Goal: Information Seeking & Learning: Compare options

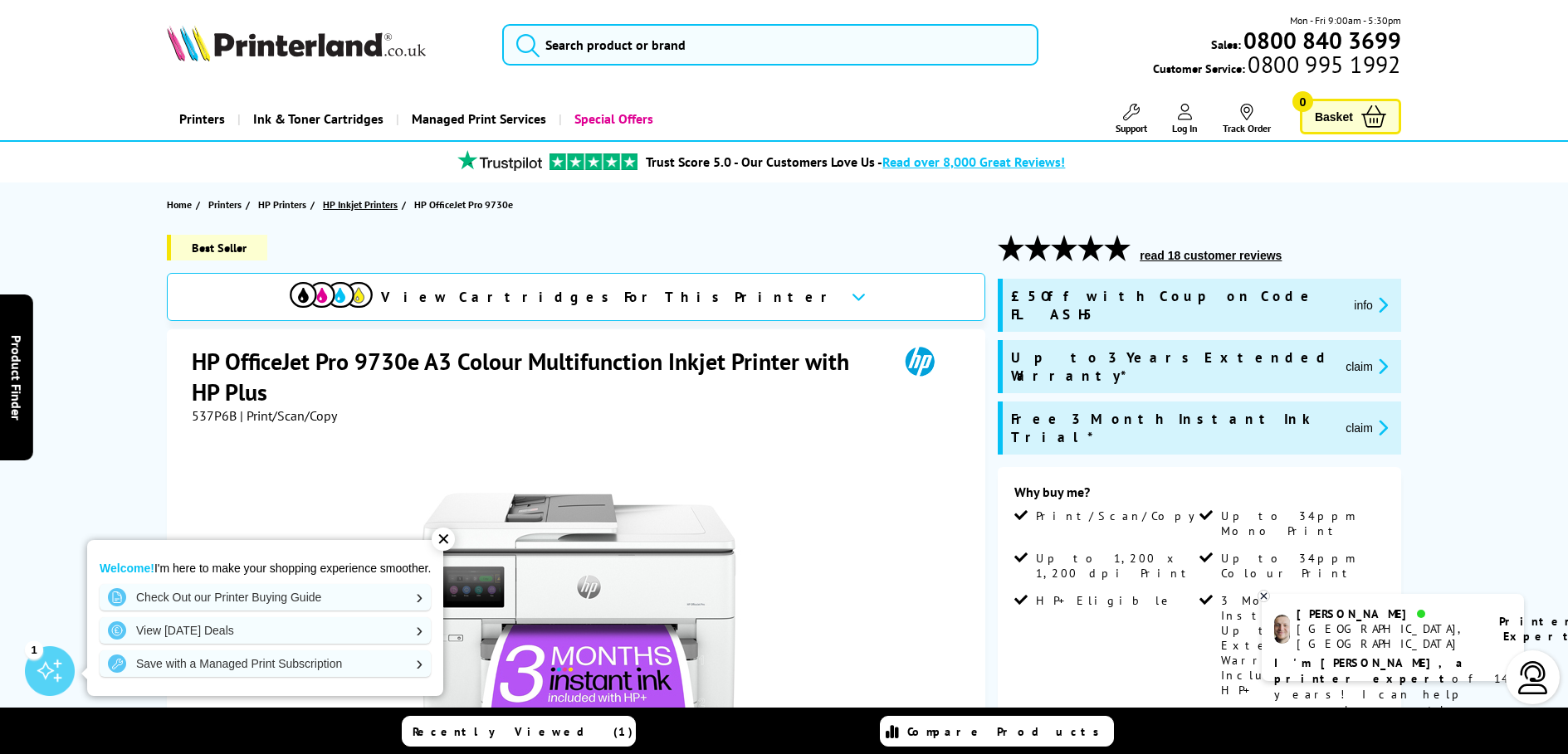
click at [333, 204] on span "HP Inkjet Printers" at bounding box center [361, 205] width 75 height 17
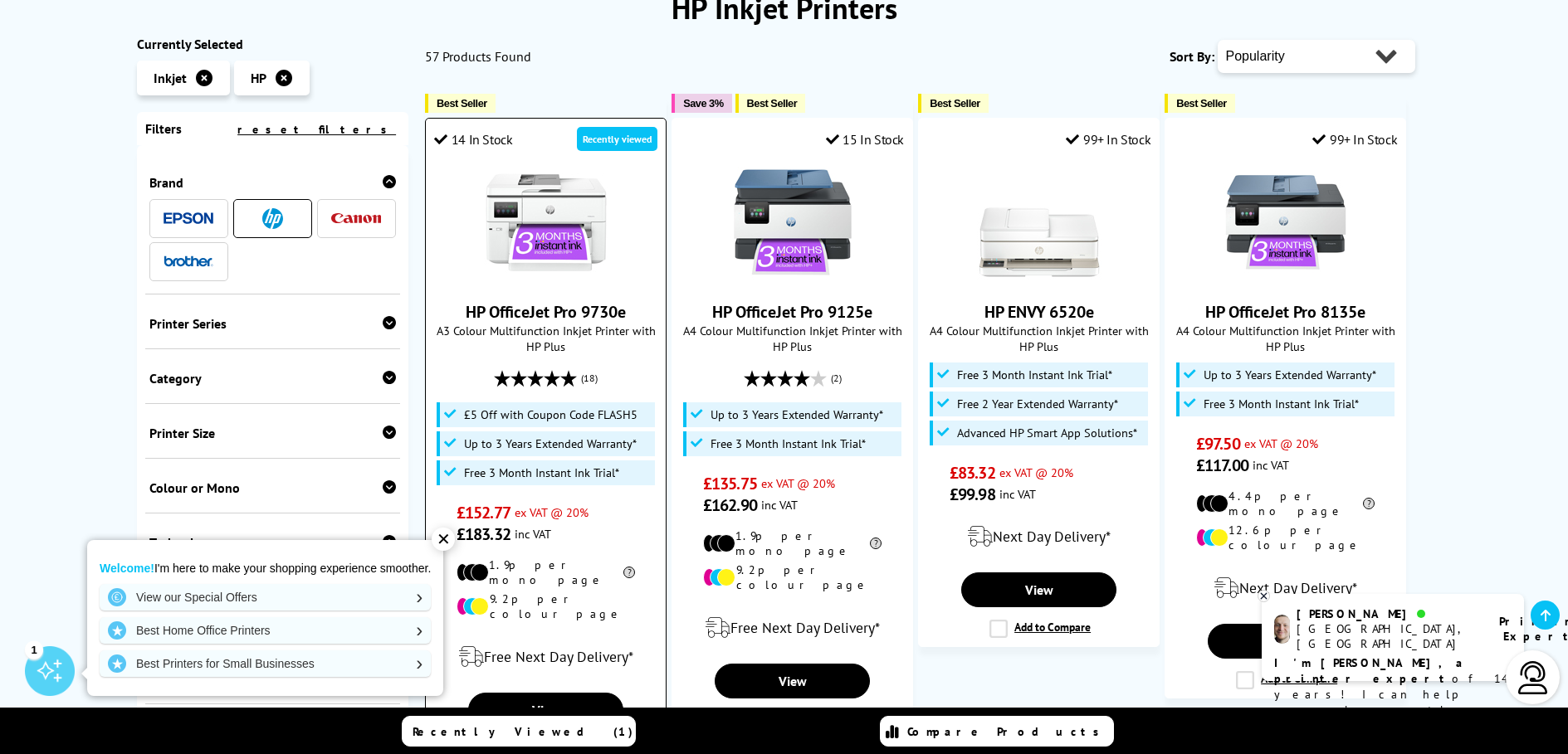
scroll to position [388, 0]
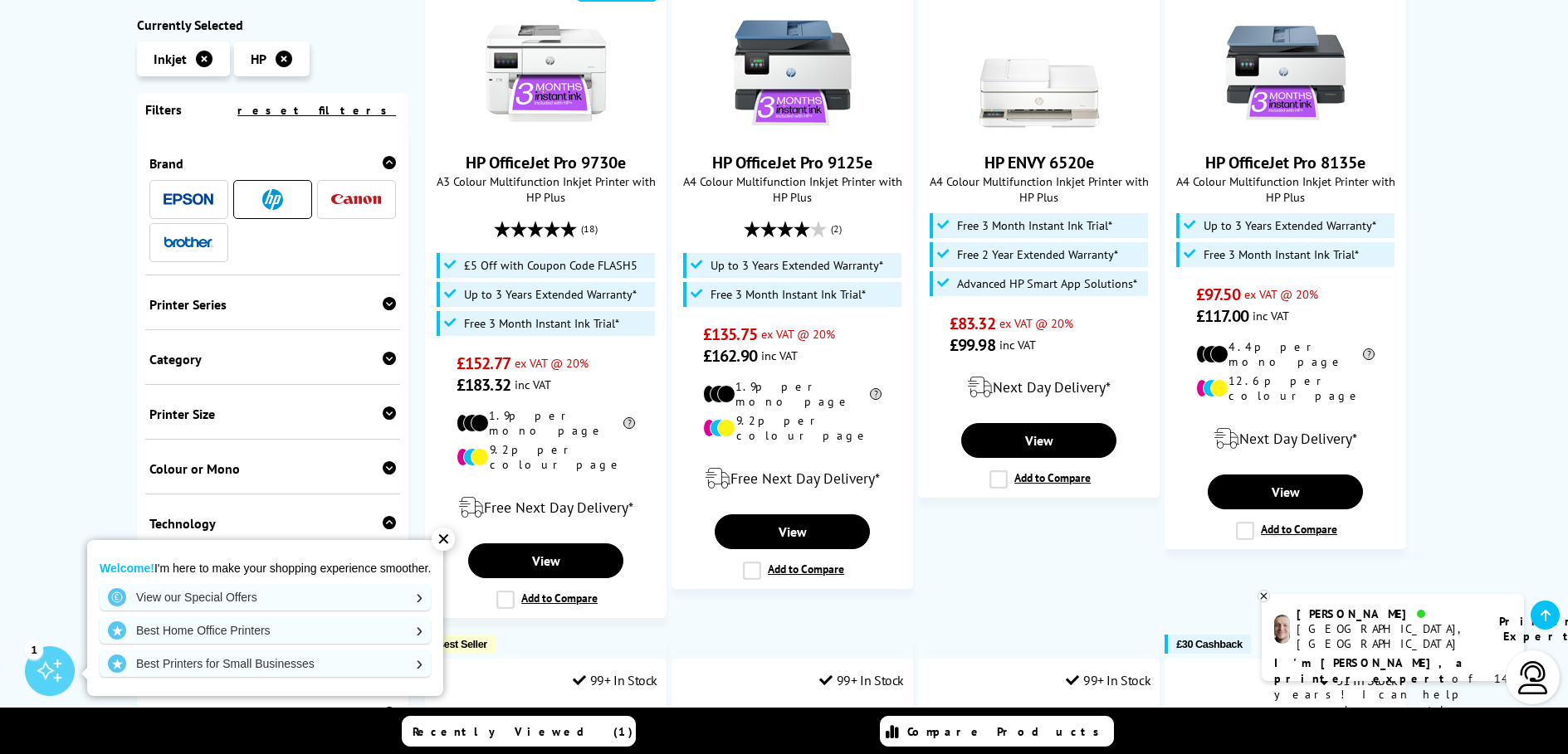
click at [323, 414] on div "Printer Size" at bounding box center [272, 414] width 247 height 16
click at [160, 442] on link "A3" at bounding box center [211, 440] width 124 height 18
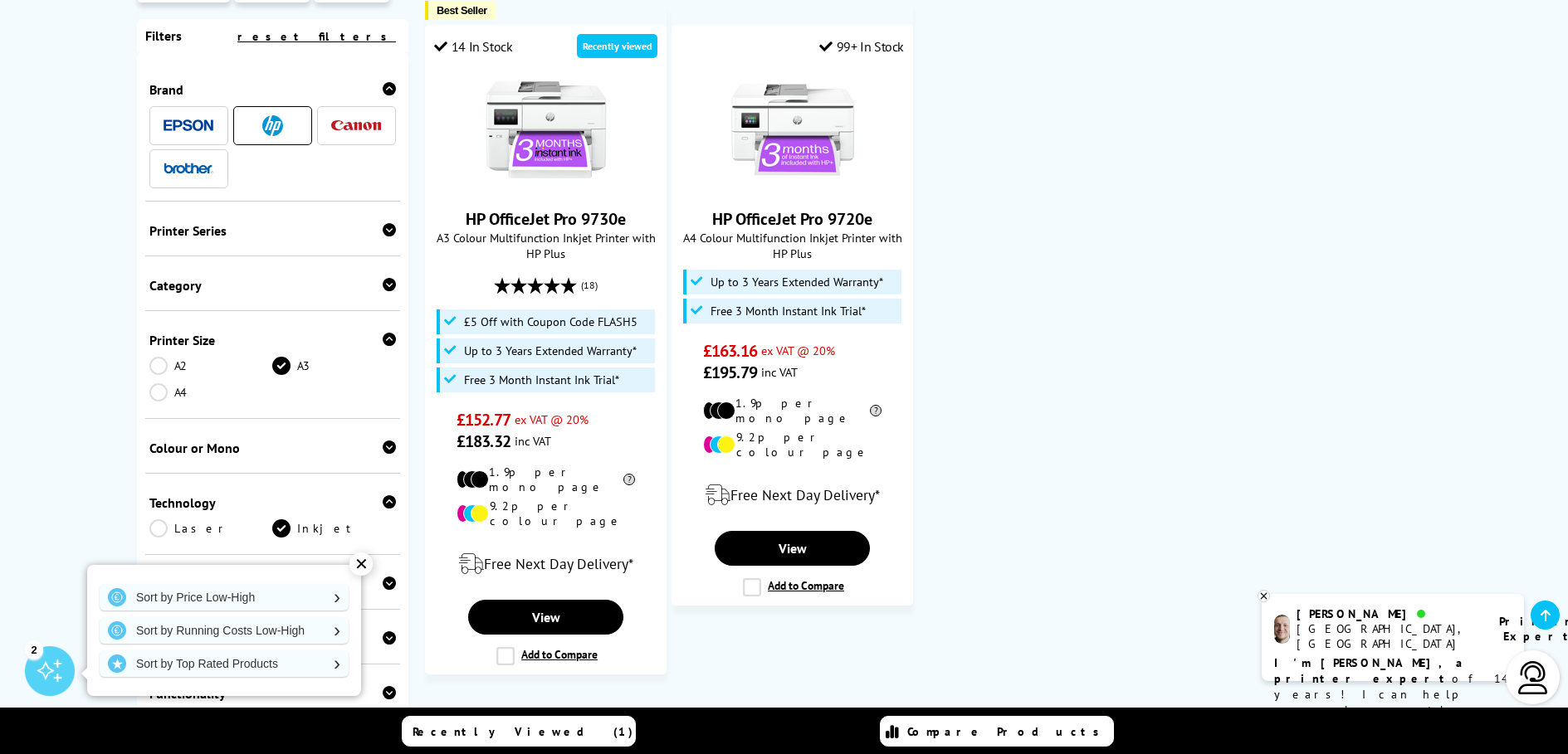
scroll to position [294, 0]
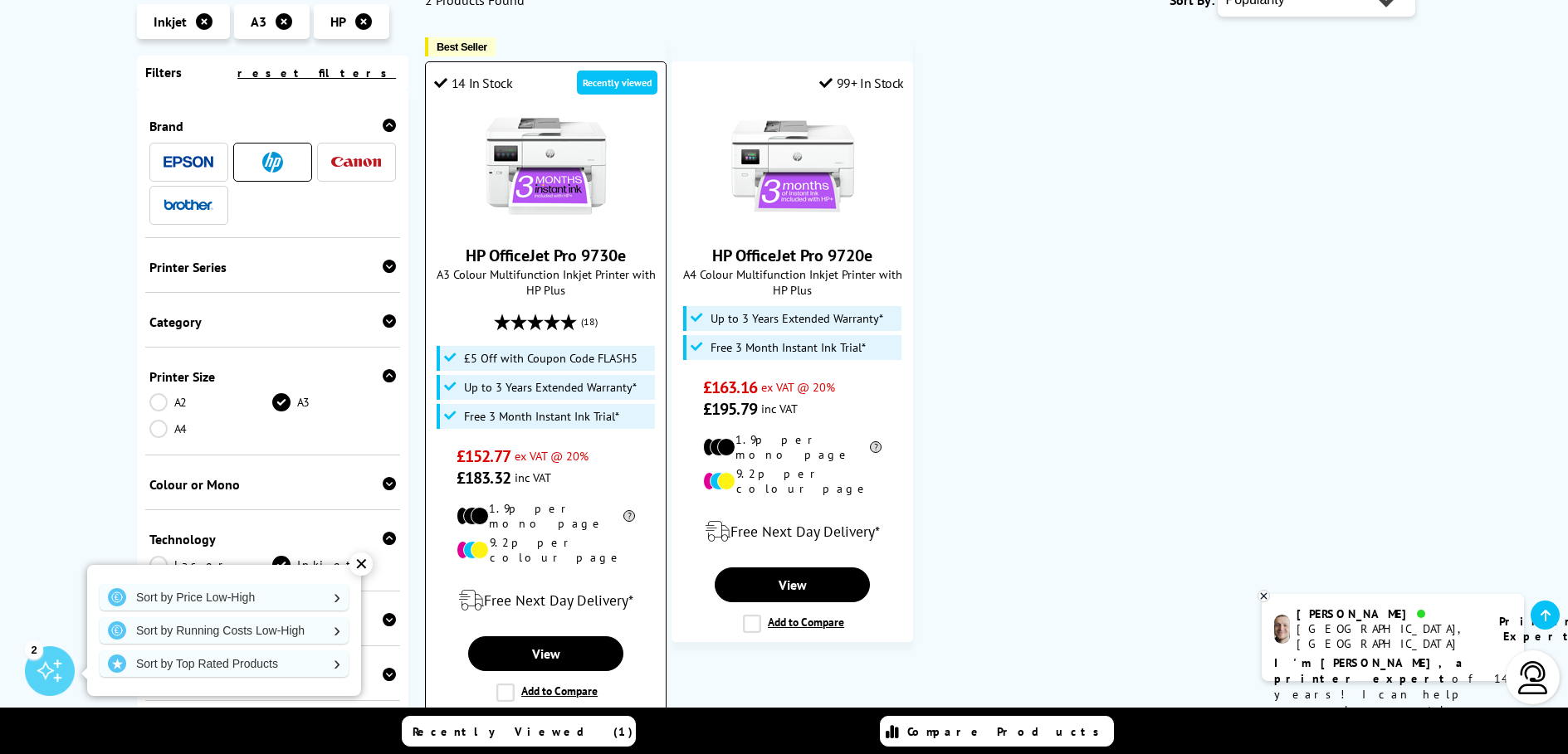
click at [530, 258] on link "HP OfficeJet Pro 9730e" at bounding box center [545, 255] width 160 height 21
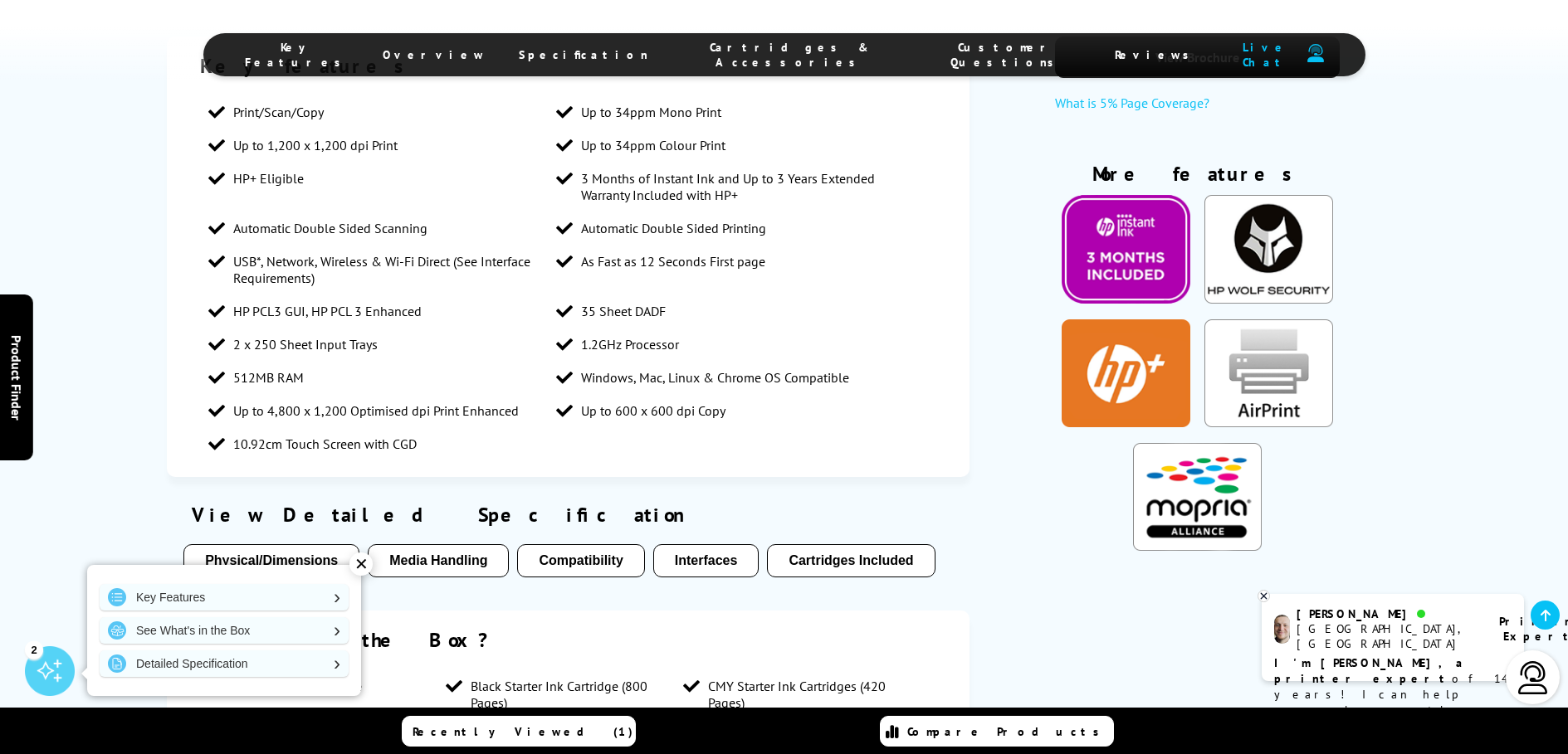
scroll to position [1345, 0]
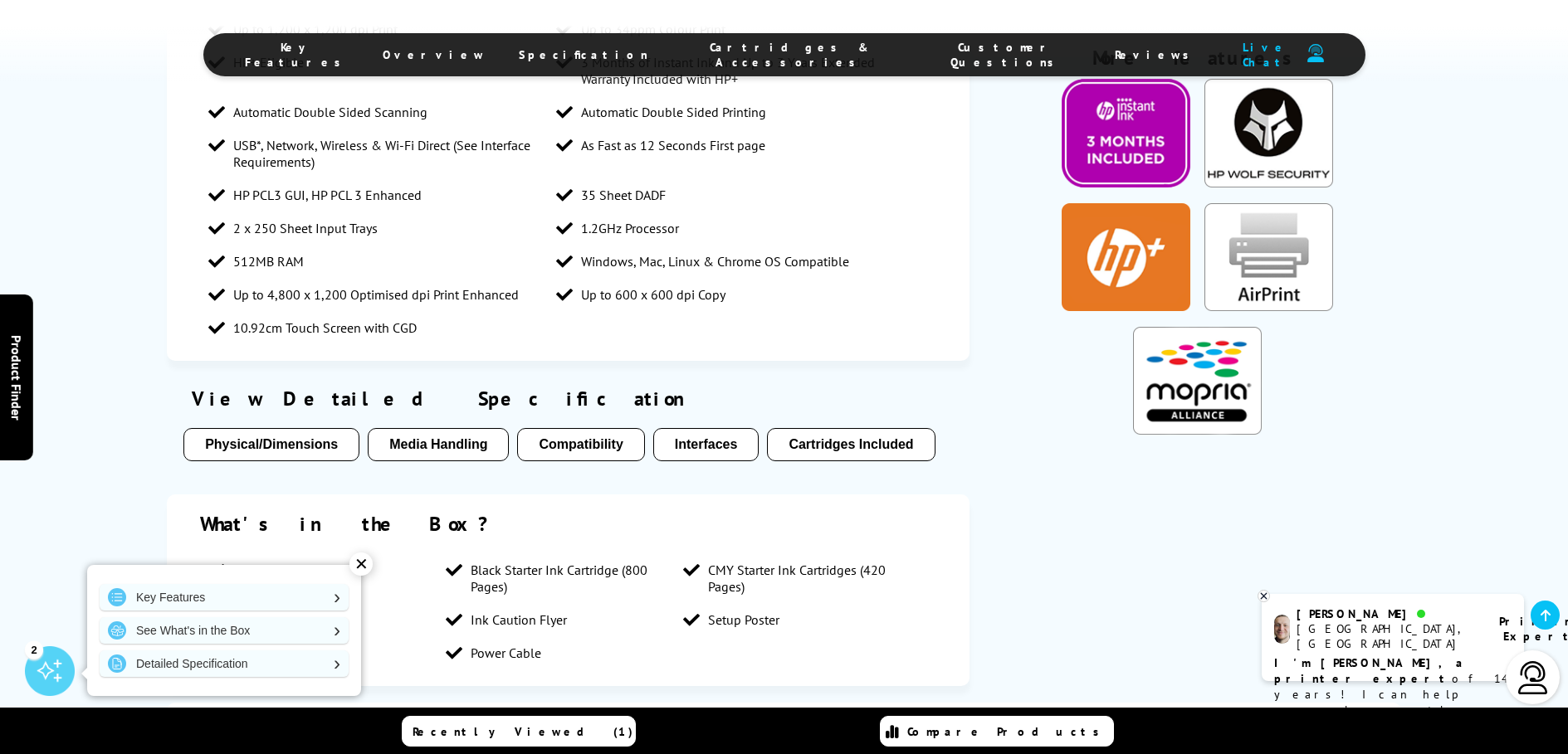
click at [849, 428] on button "Cartridges Included" at bounding box center [850, 444] width 167 height 34
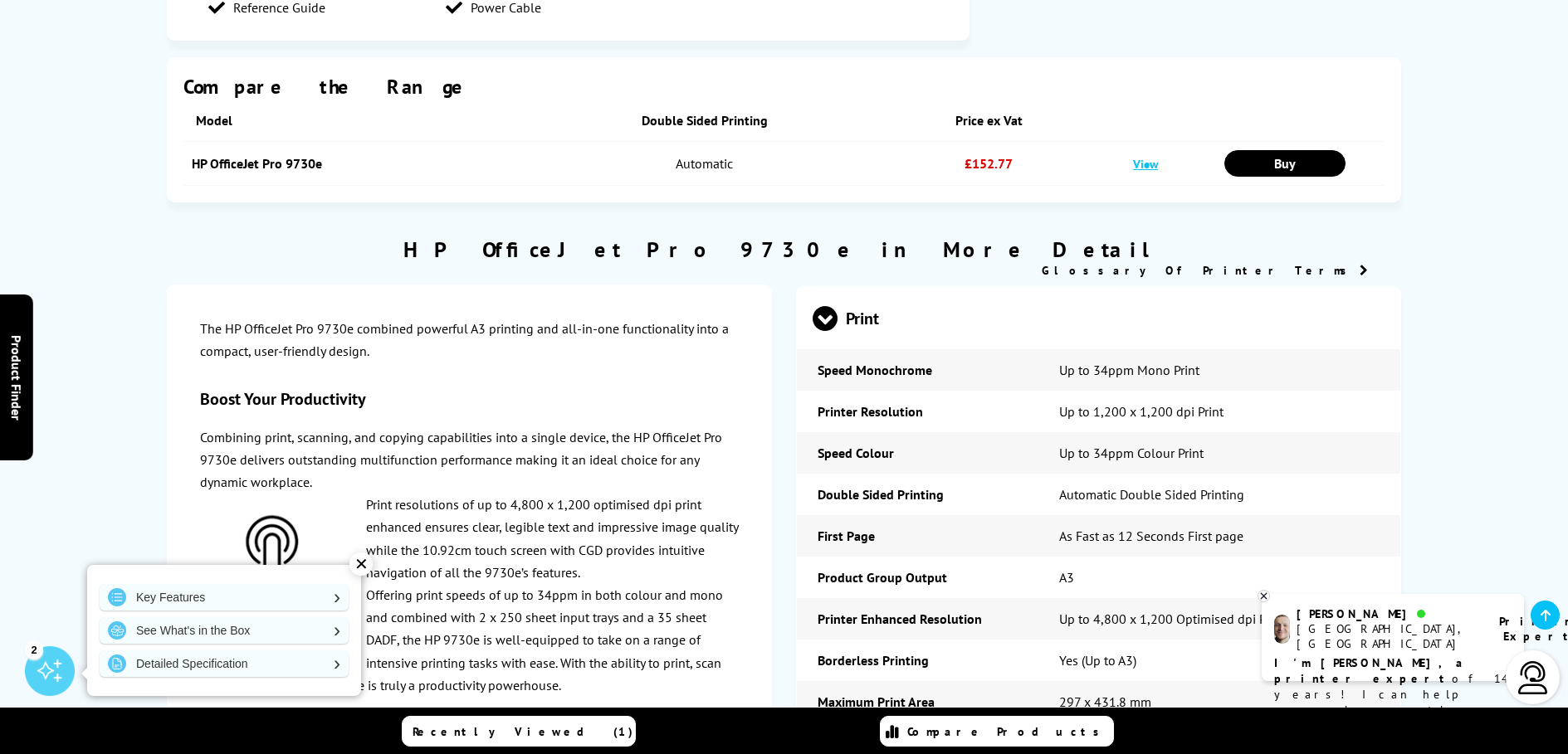
scroll to position [0, 0]
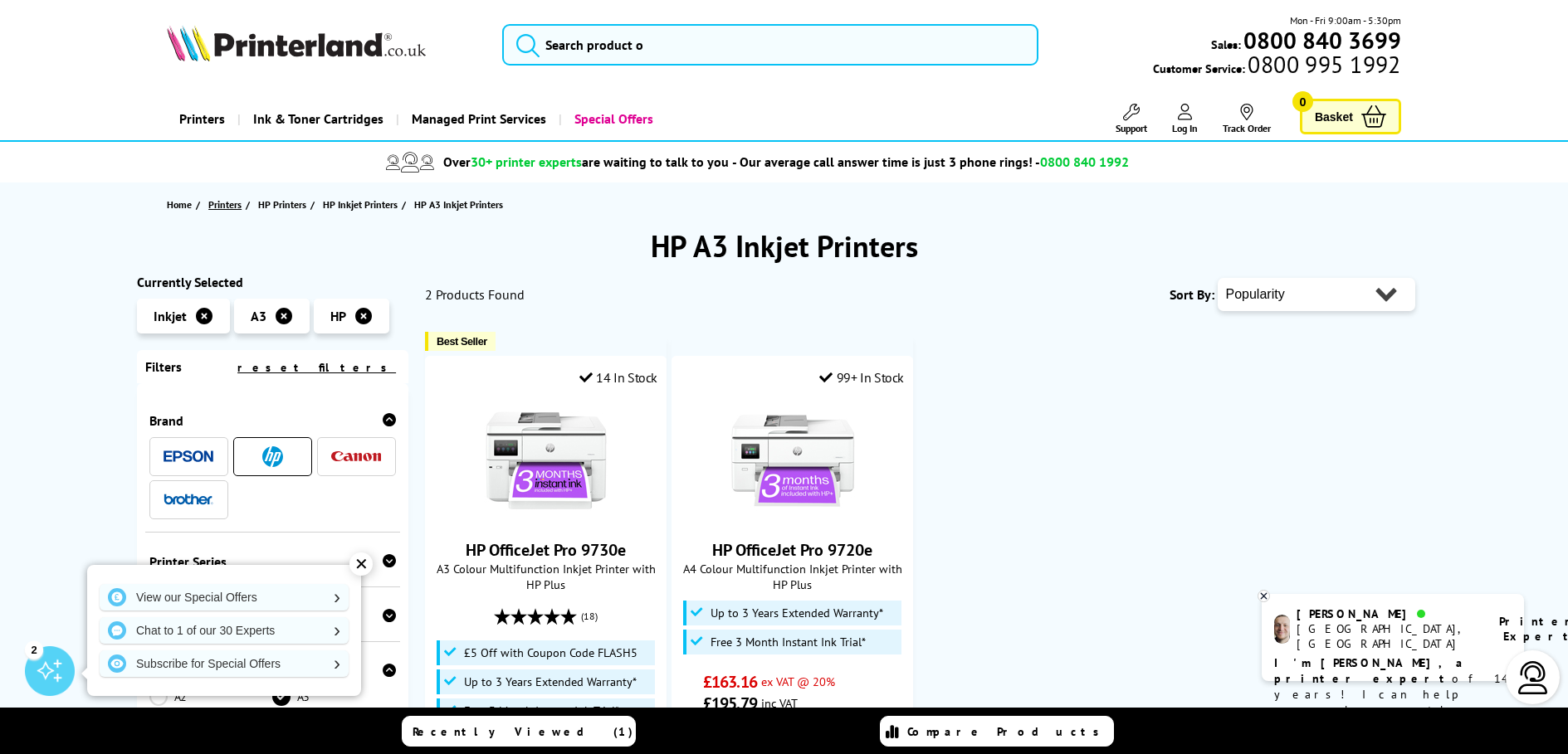
click at [217, 205] on span "Printers" at bounding box center [225, 205] width 34 height 17
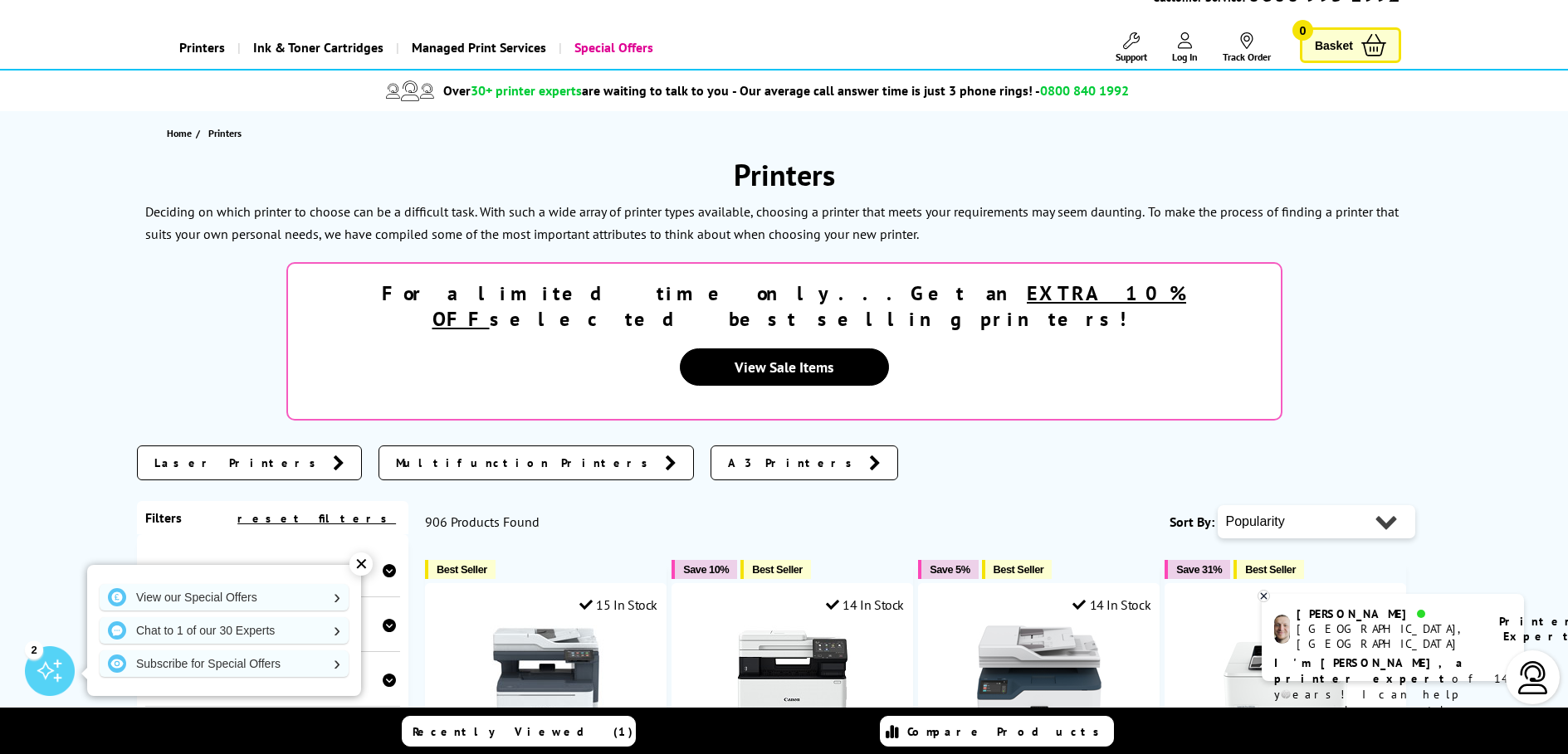
scroll to position [664, 0]
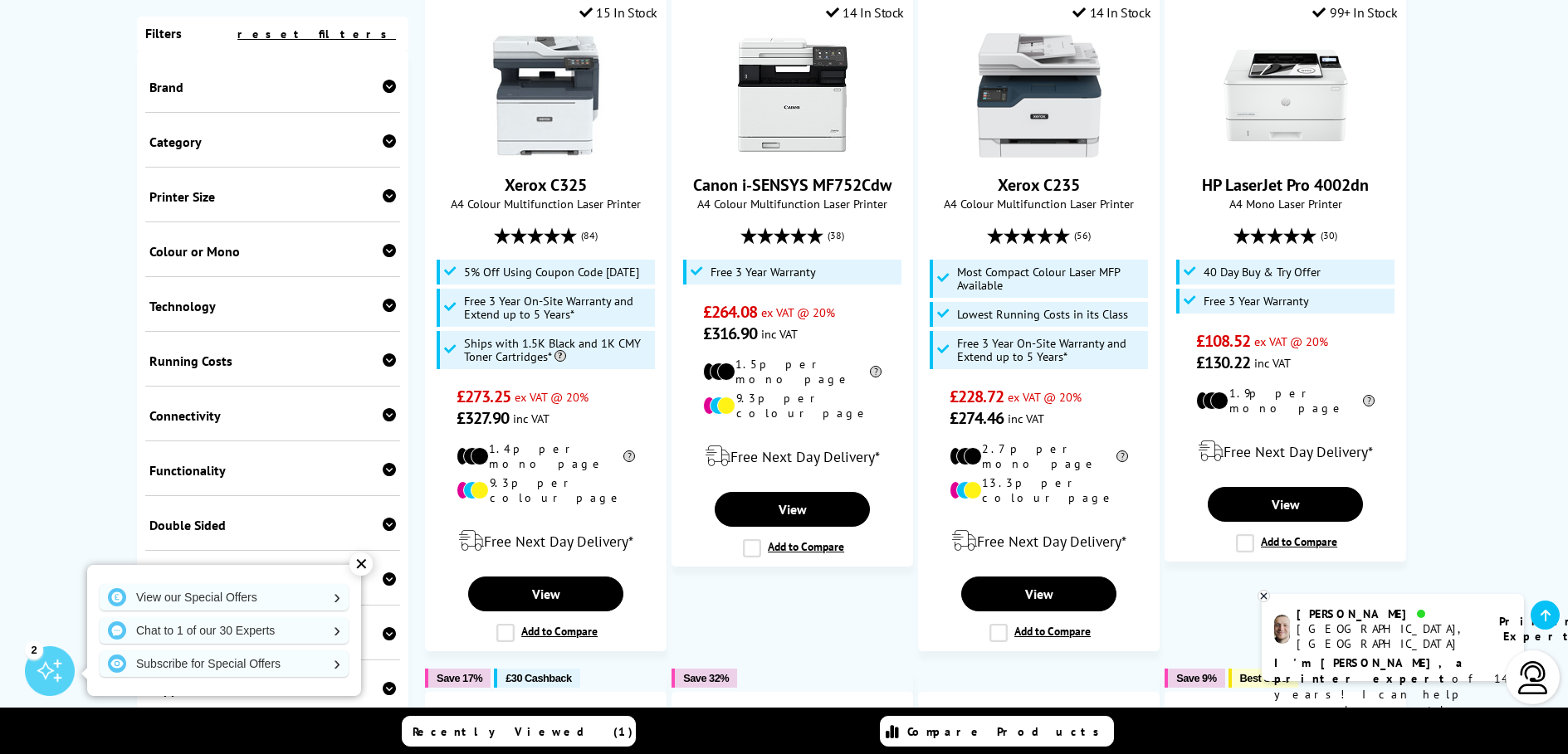
click at [222, 148] on div "Category" at bounding box center [272, 141] width 247 height 16
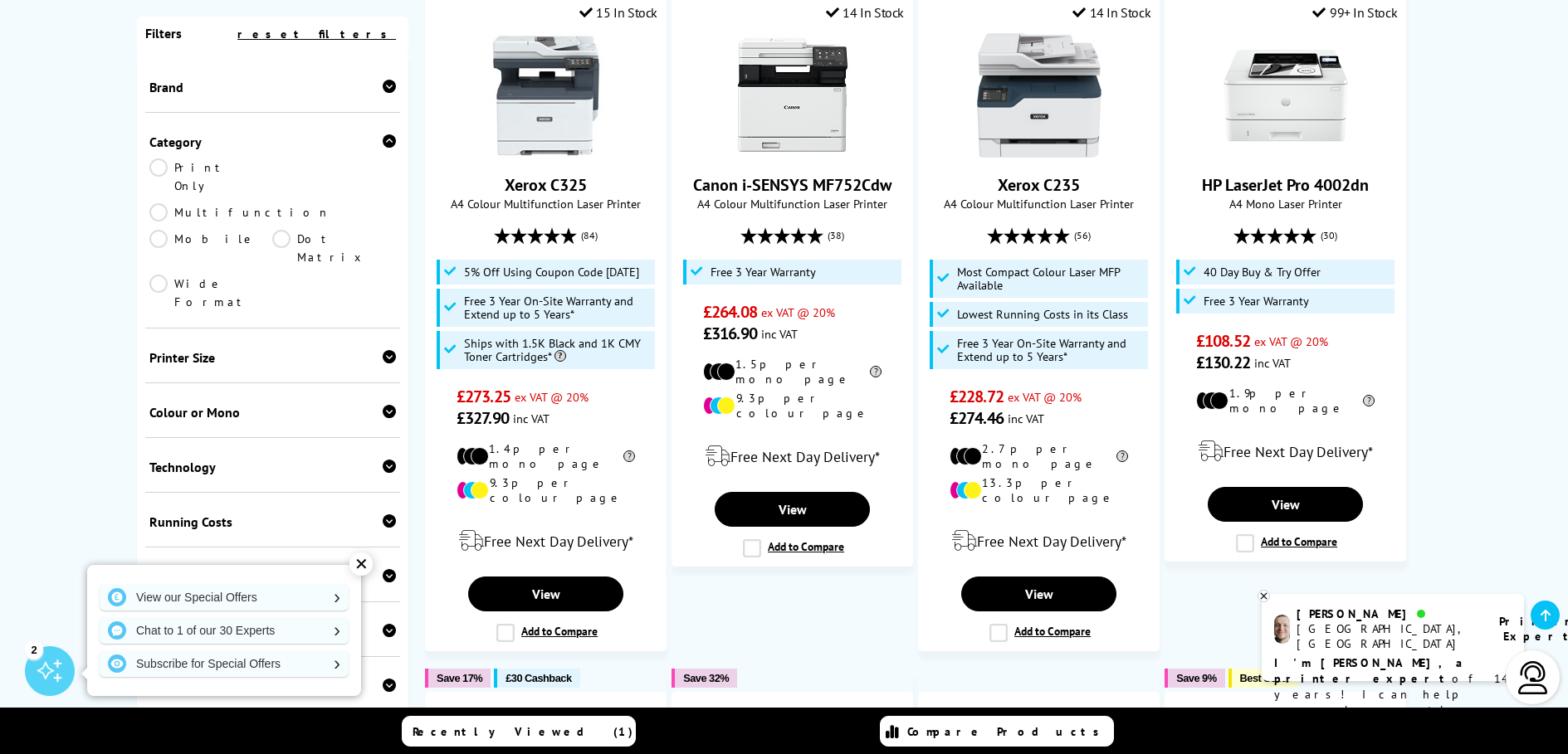
click at [222, 148] on div "Category" at bounding box center [272, 141] width 247 height 16
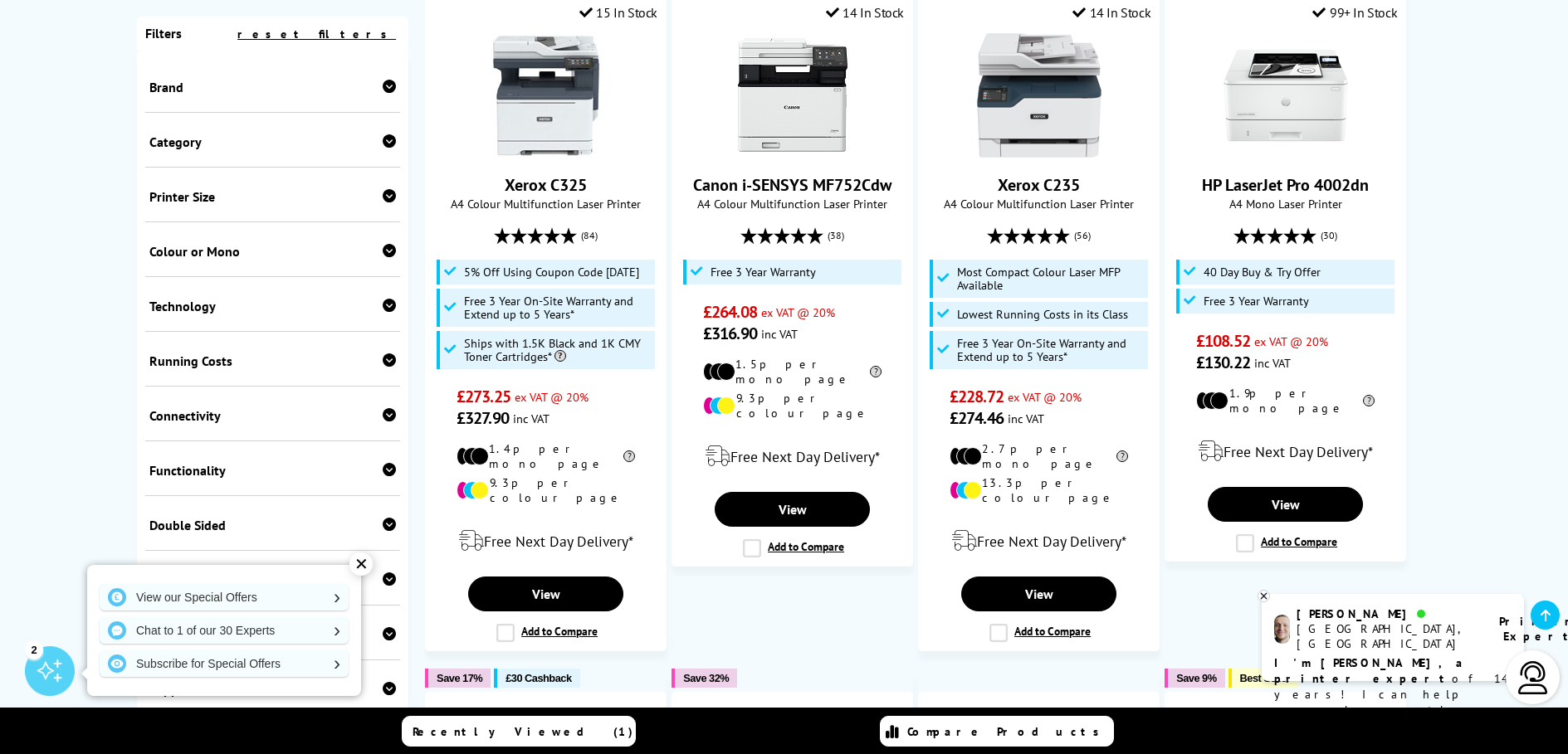
click at [224, 203] on div "Printer Size" at bounding box center [272, 196] width 247 height 16
click at [277, 221] on link "A3" at bounding box center [334, 222] width 124 height 18
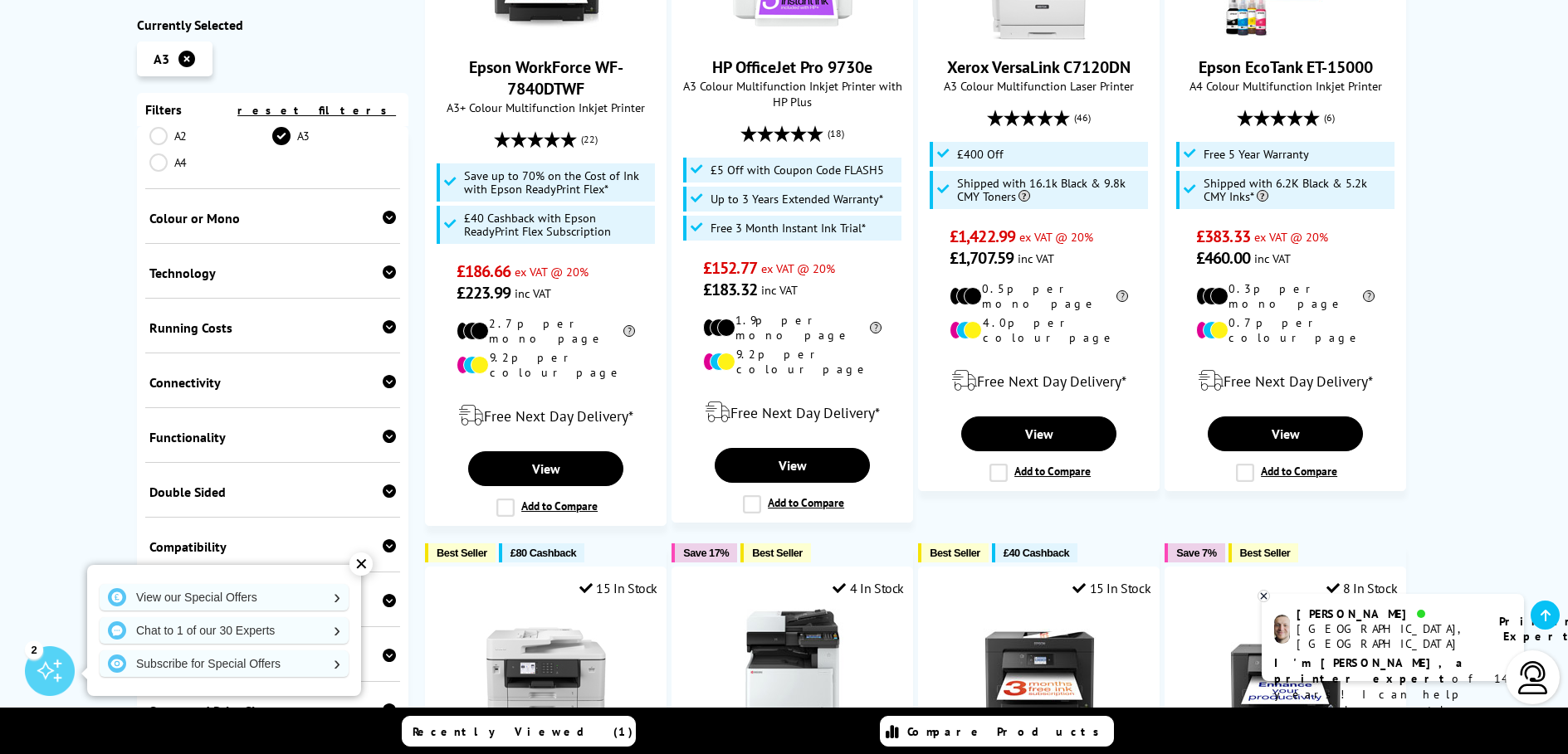
scroll to position [229, 0]
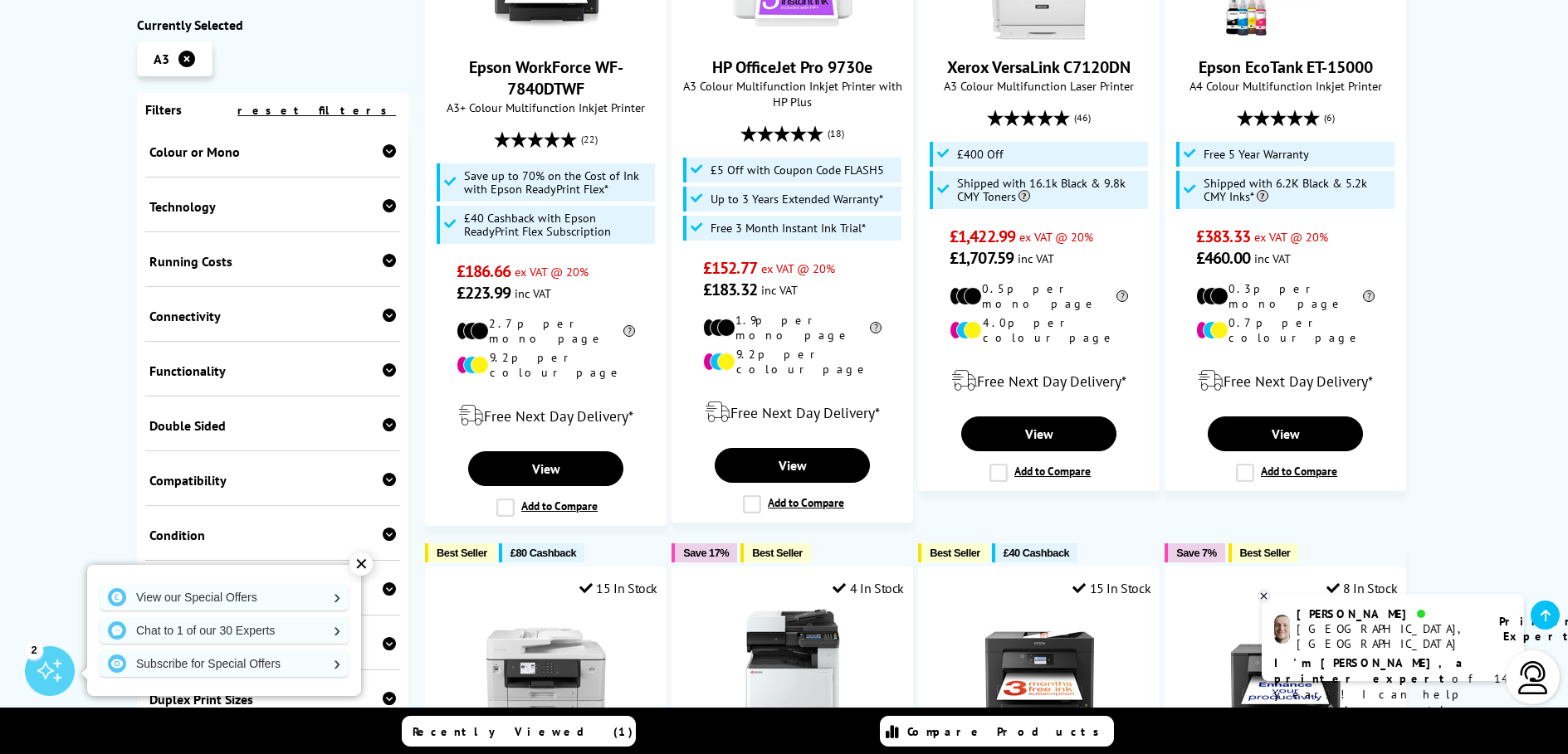
click at [307, 209] on div "Technology" at bounding box center [272, 206] width 247 height 16
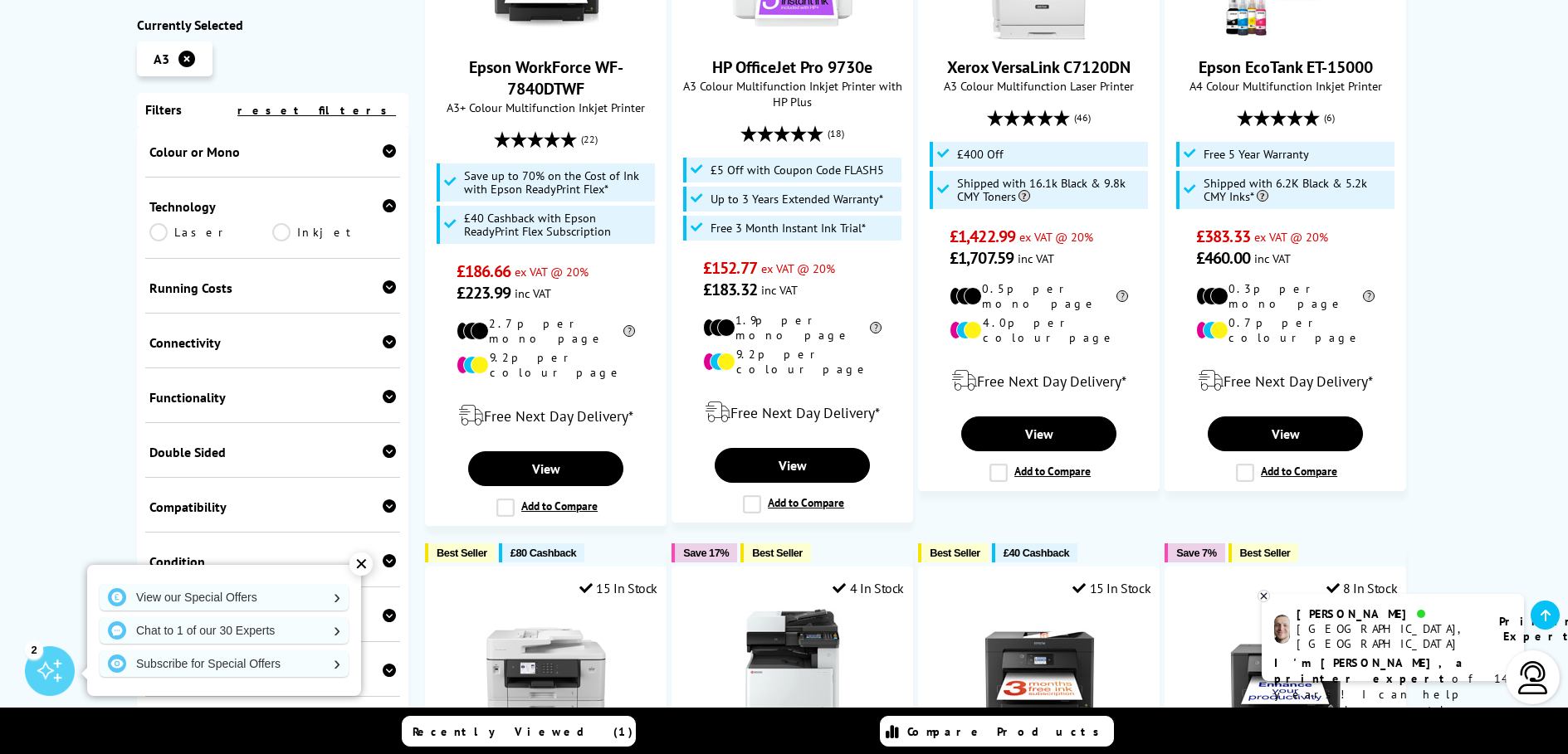
click at [179, 233] on link "Laser" at bounding box center [211, 232] width 124 height 18
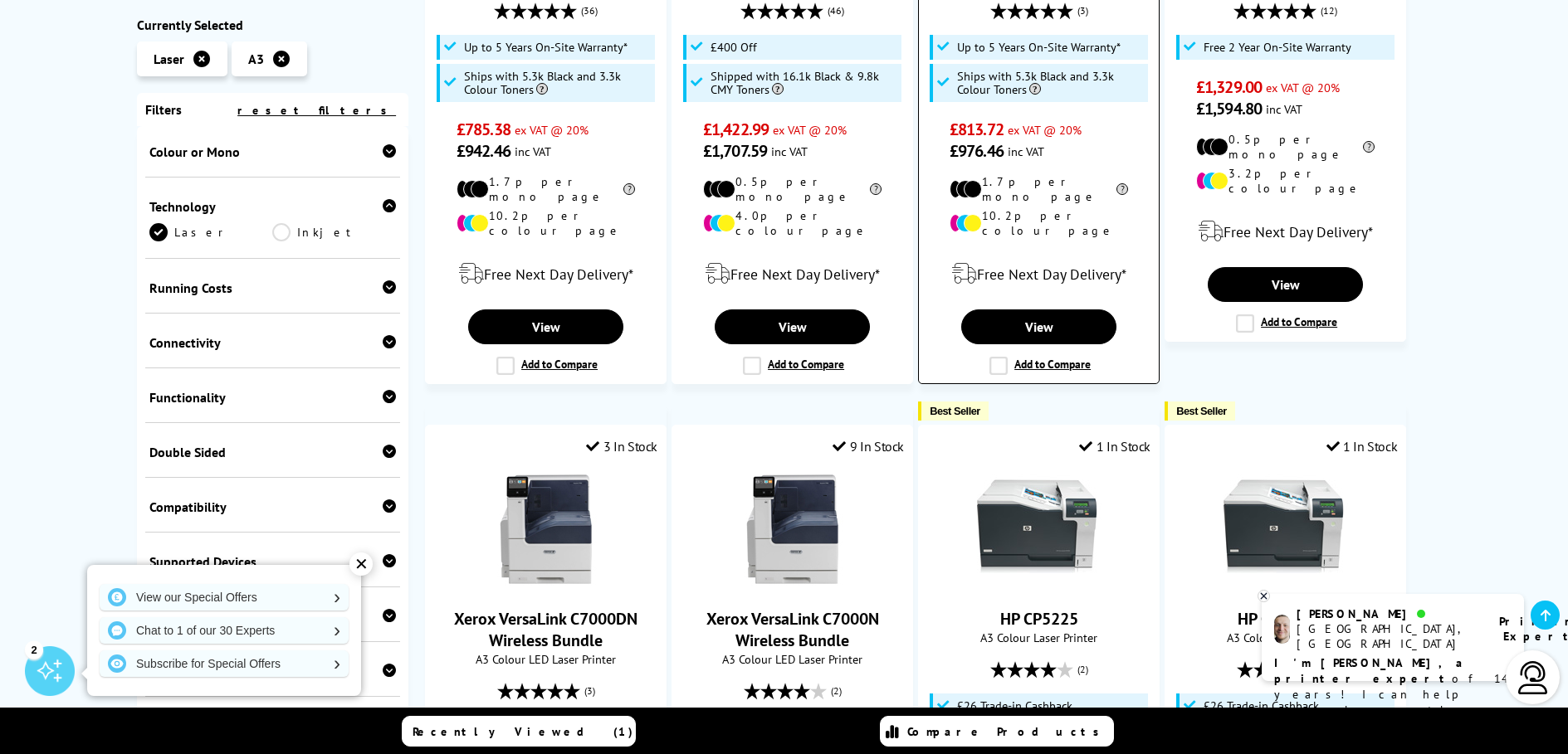
scroll to position [201, 0]
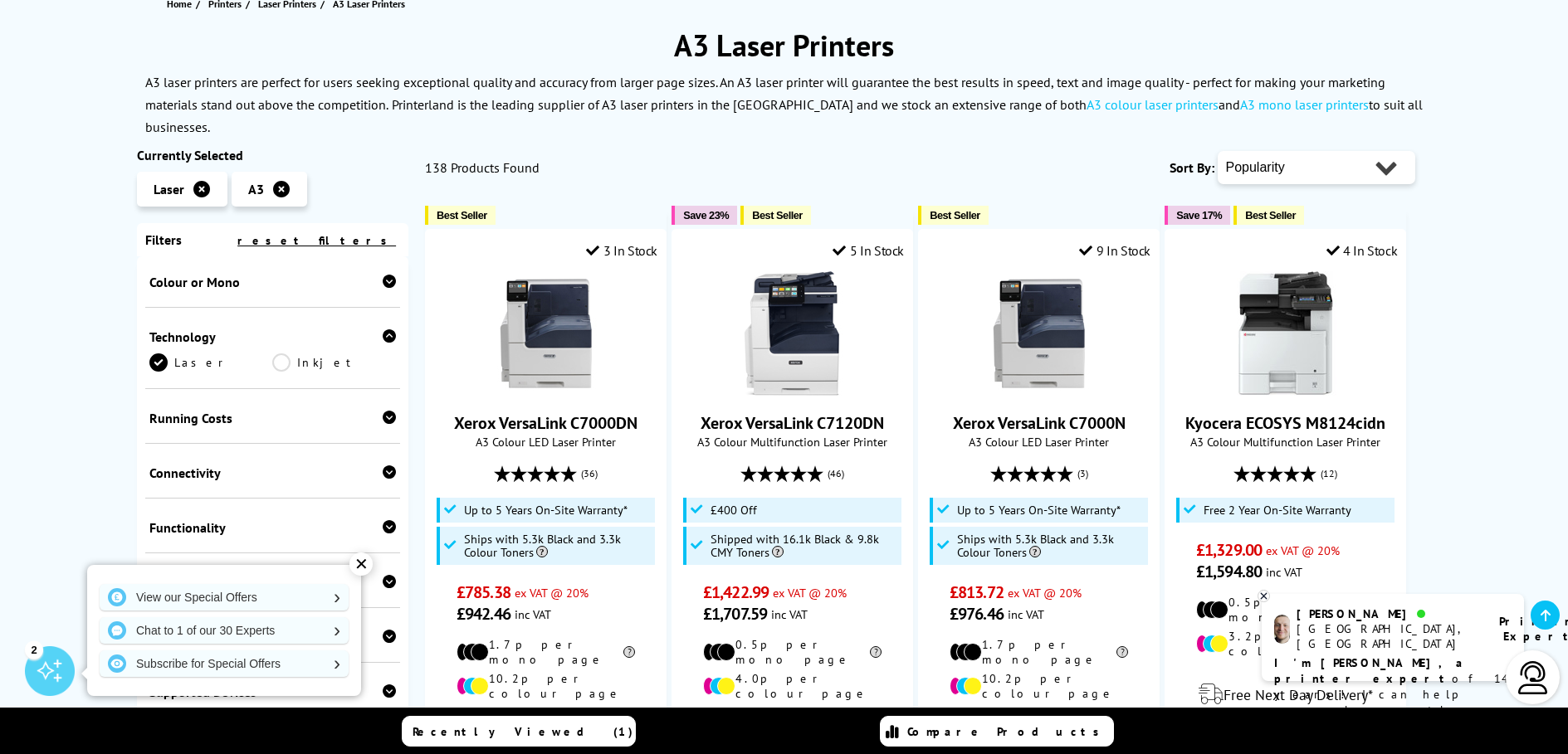
select select "Price Ascending"
